Goal: Check status

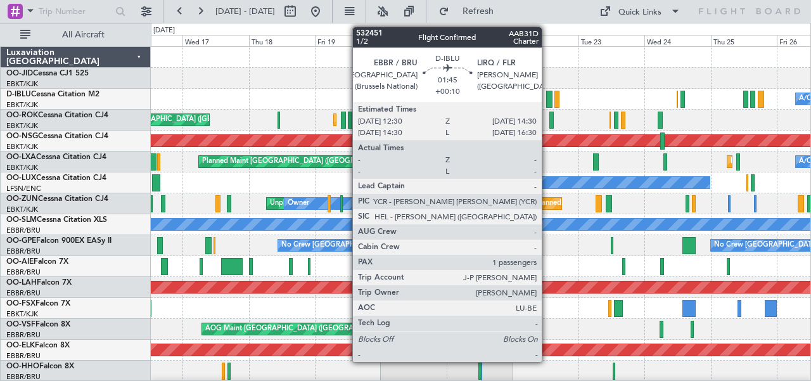
click at [548, 99] on div at bounding box center [549, 99] width 6 height 17
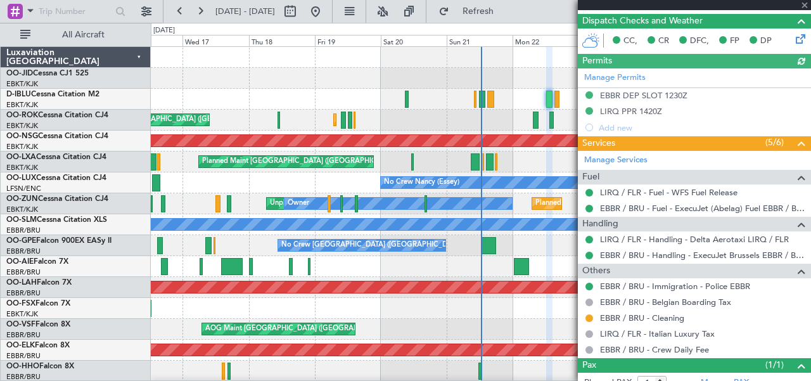
scroll to position [305, 0]
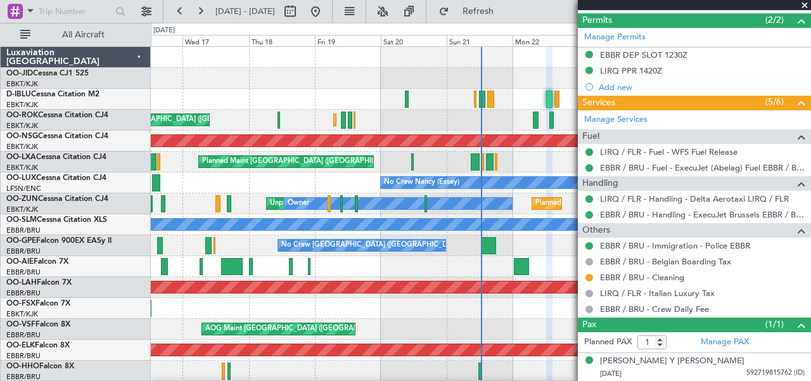
click at [803, 3] on span at bounding box center [805, 5] width 13 height 11
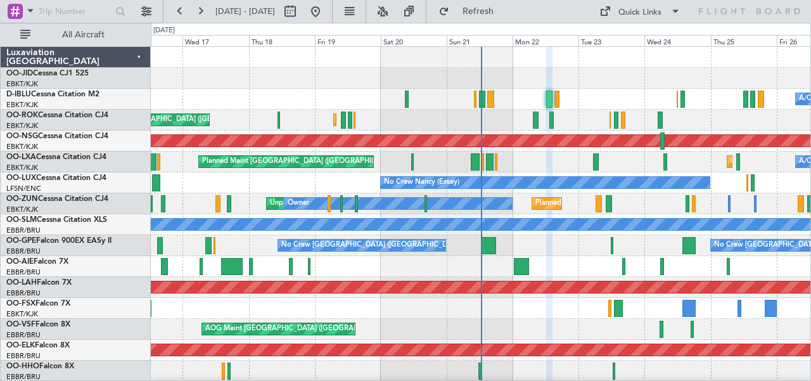
type input "0"
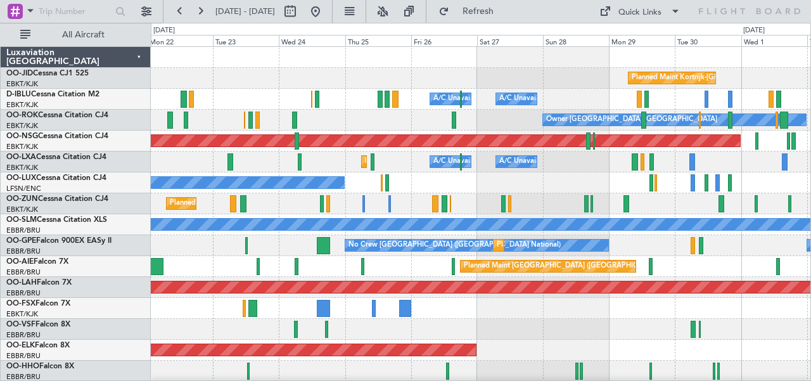
click at [336, 110] on div "Planned Maint Kortrijk-[GEOGRAPHIC_DATA] A/C Unavailable [GEOGRAPHIC_DATA] ([GE…" at bounding box center [481, 298] width 660 height 502
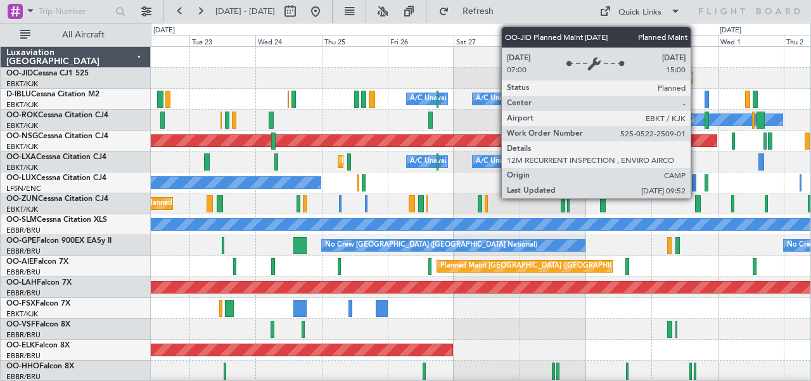
click at [652, 77] on div "Planned Maint Kortrijk-[GEOGRAPHIC_DATA]" at bounding box center [683, 77] width 148 height 19
